Goal: Task Accomplishment & Management: Use online tool/utility

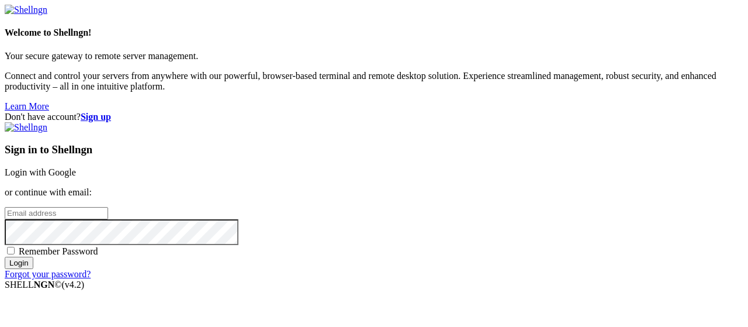
click at [76, 167] on link "Login with Google" at bounding box center [40, 172] width 71 height 10
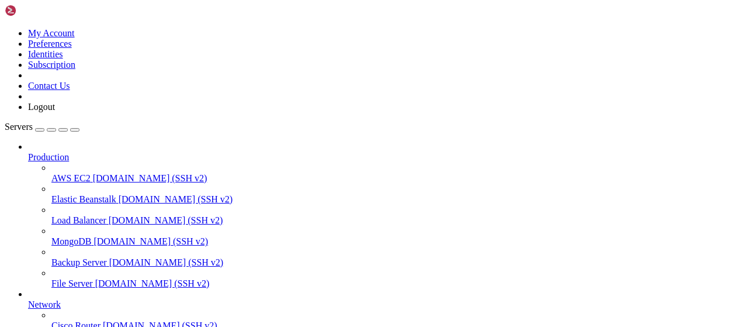
scroll to position [237, 0]
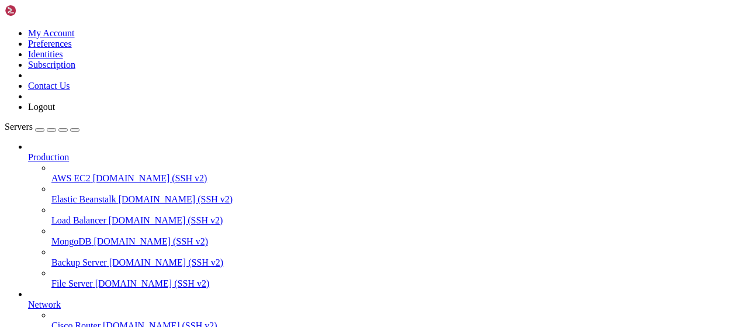
scroll to position [304, 0]
type input "/root/rbxscriptapi"
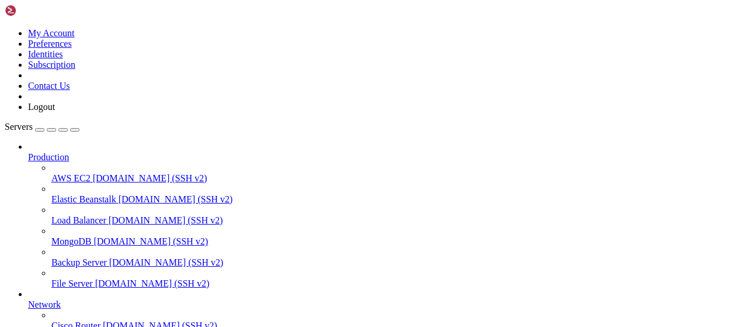
paste textarea
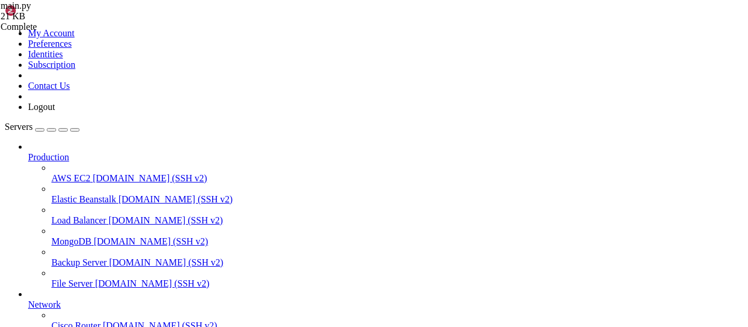
type textarea "print("Программа завершена")"
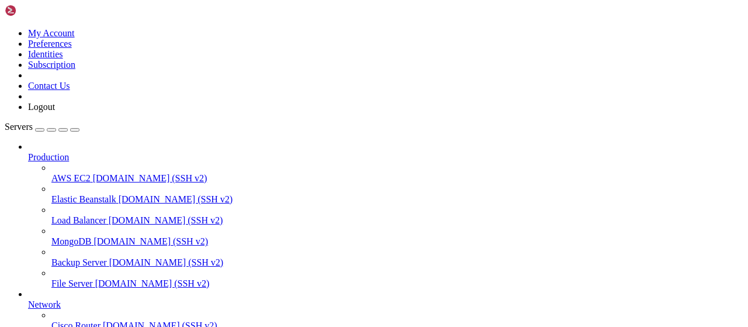
scroll to position [49, 0]
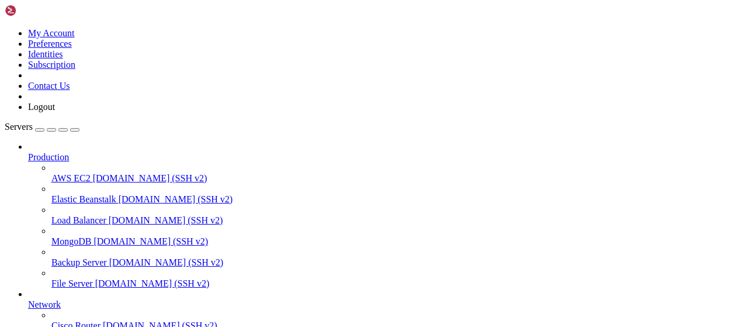
type input "/root/rbxscriptapi"
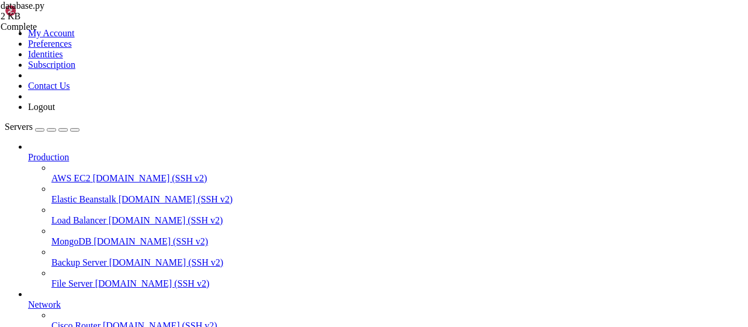
type textarea "if c.fetchone() is None:"
type textarea "import asyncio"
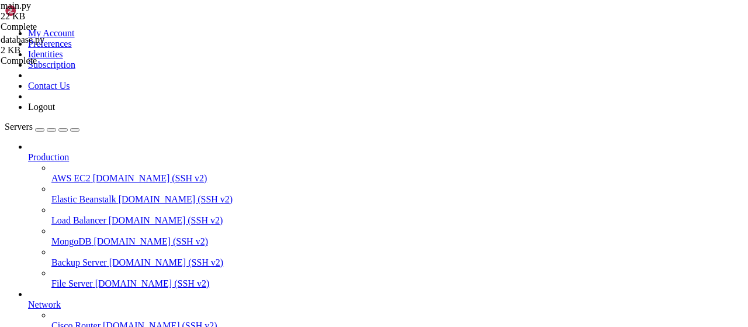
scroll to position [0, 0]
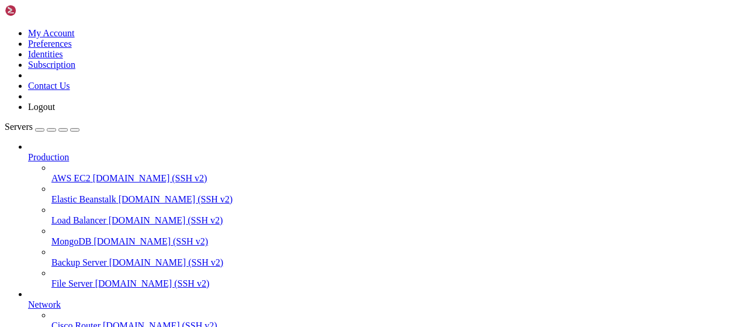
type input "/root/rbxscriptapi"
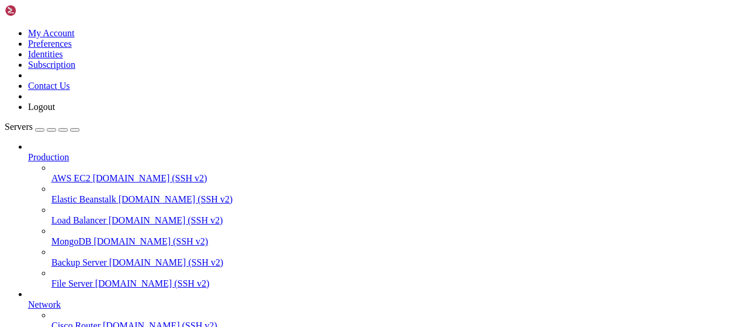
type textarea "if __name__ == "__main__": [DOMAIN_NAME](main())"
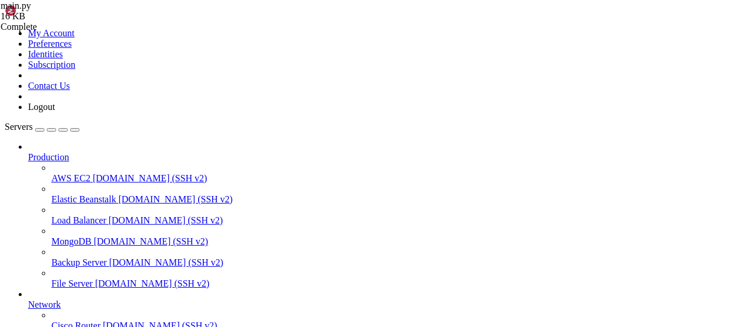
type textarea "} for row in rows ]"
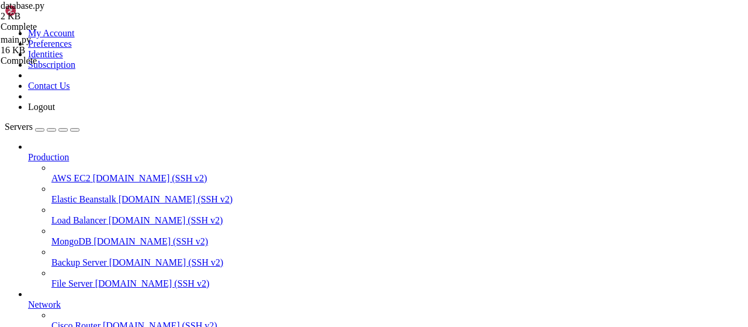
drag, startPoint x: 470, startPoint y: 202, endPoint x: 300, endPoint y: 193, distance: 170.3
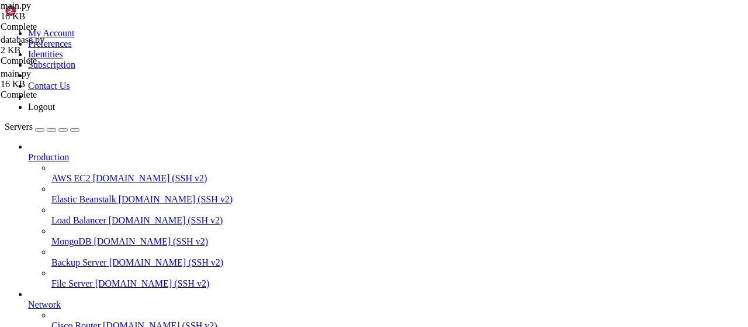
drag, startPoint x: 447, startPoint y: 182, endPoint x: 161, endPoint y: 175, distance: 286.4
type textarea "f"<blockquote>Больше скриптов = реакция\n" f"Бот для обхода ключа: @ExploitsByp…"
